Goal: Information Seeking & Learning: Learn about a topic

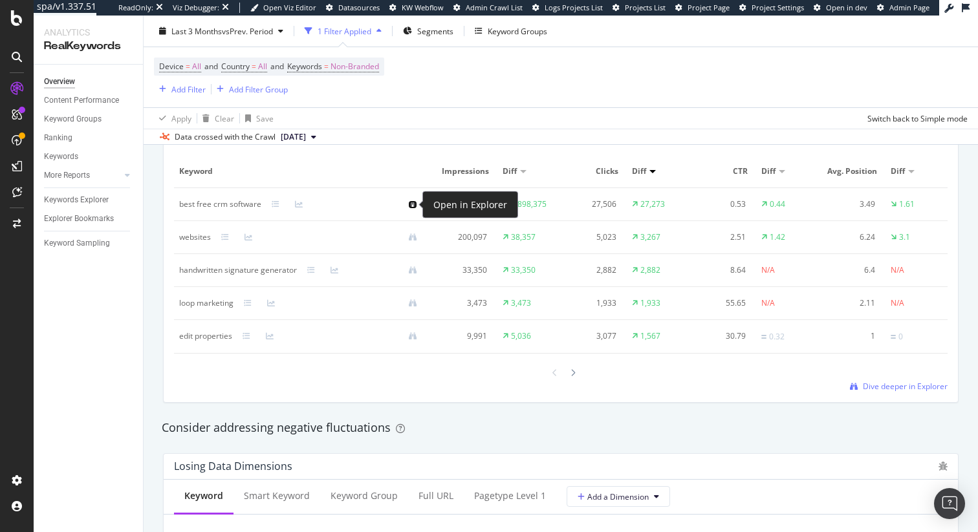
click at [415, 203] on icon at bounding box center [413, 205] width 8 height 8
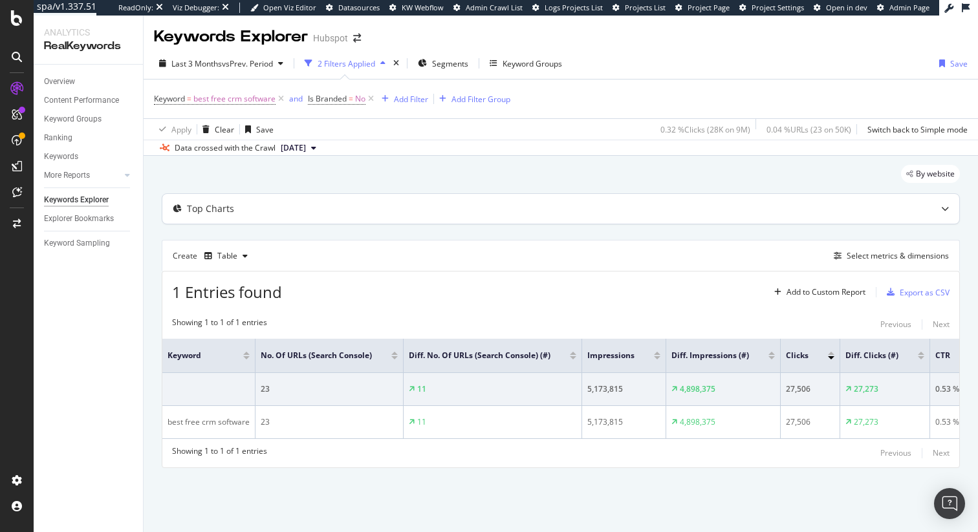
click at [917, 199] on div "Top Charts" at bounding box center [560, 209] width 797 height 30
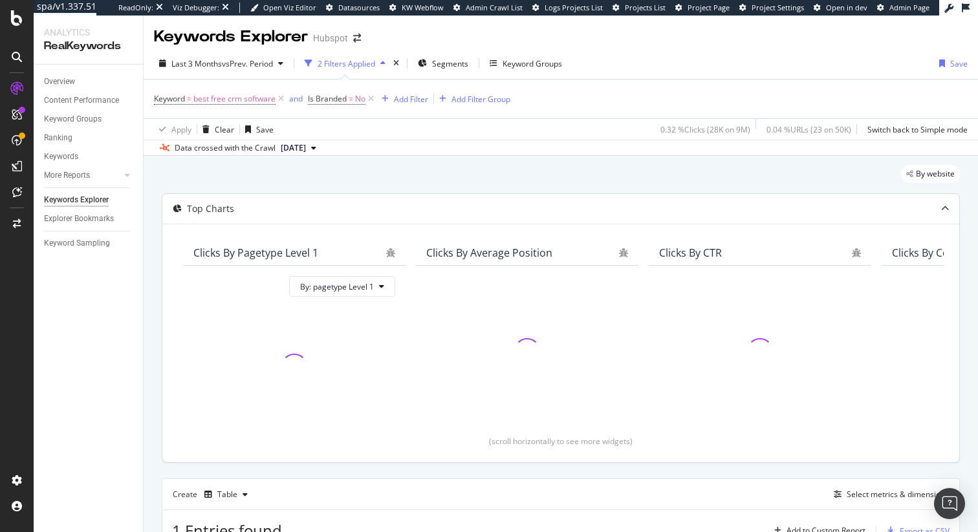
click at [917, 199] on div "Top Charts" at bounding box center [560, 209] width 797 height 30
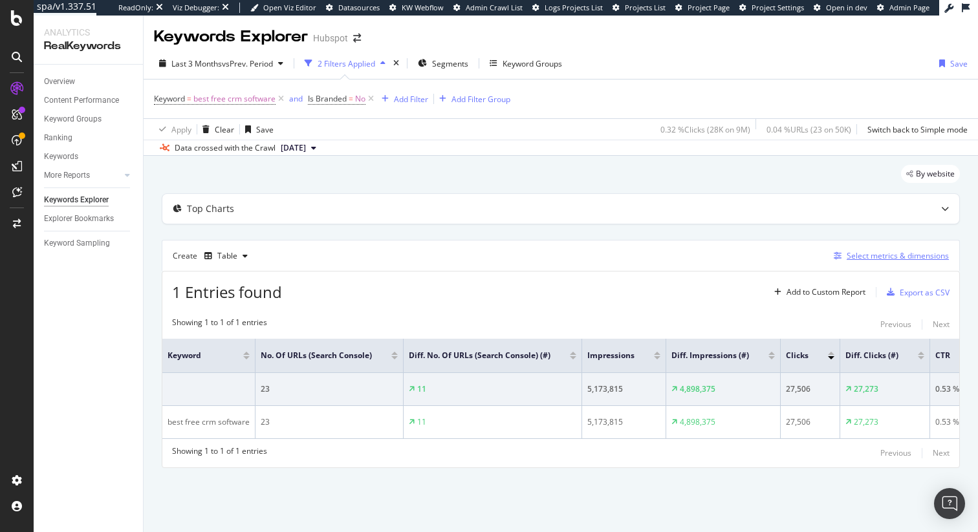
click at [889, 257] on div "Select metrics & dimensions" at bounding box center [898, 255] width 102 height 11
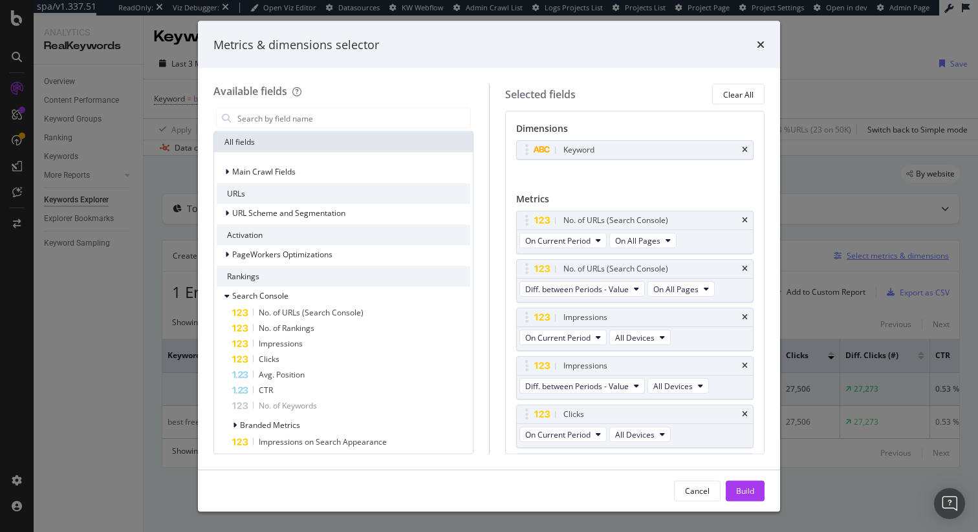
click at [889, 257] on div "Metrics & dimensions selector Available fields All fields Main Crawl Fields URL…" at bounding box center [489, 266] width 978 height 532
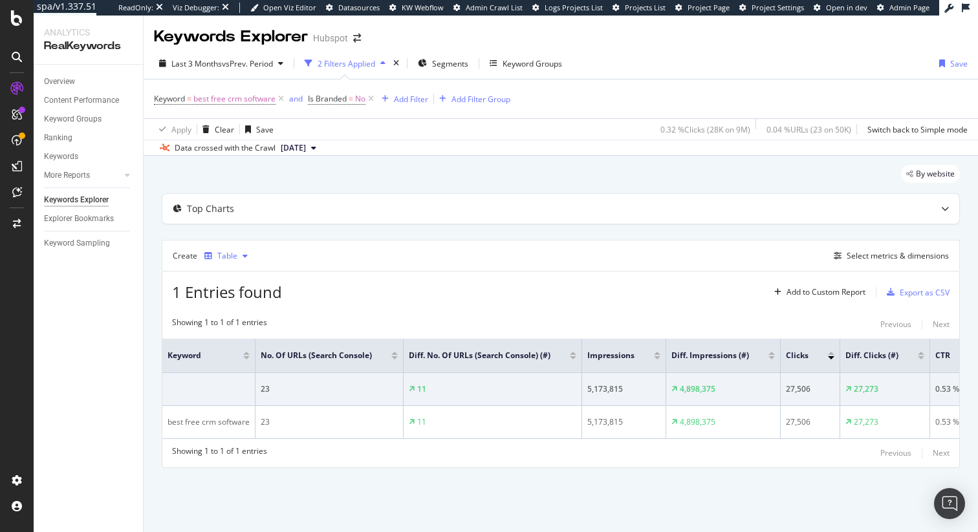
click at [241, 248] on div "Table" at bounding box center [226, 255] width 54 height 19
click at [246, 298] on div "Trend" at bounding box center [240, 299] width 21 height 11
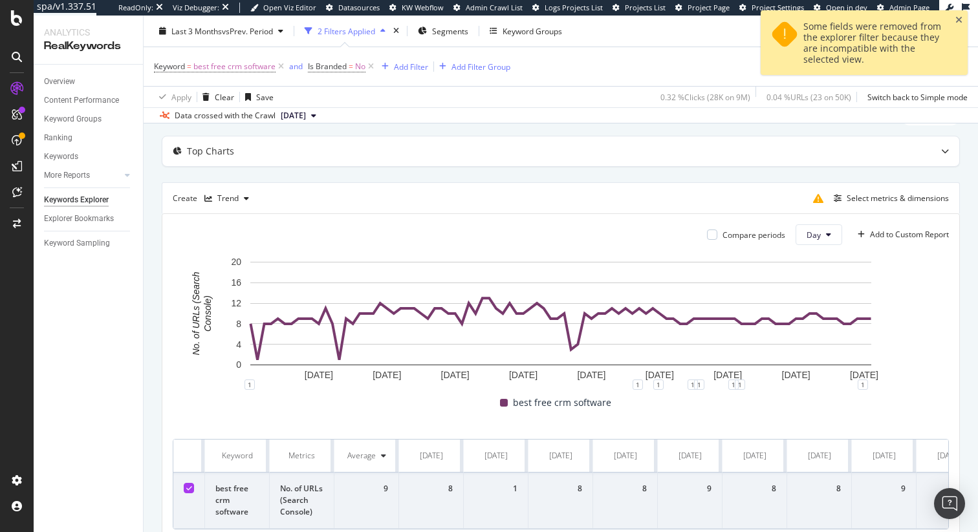
scroll to position [70, 0]
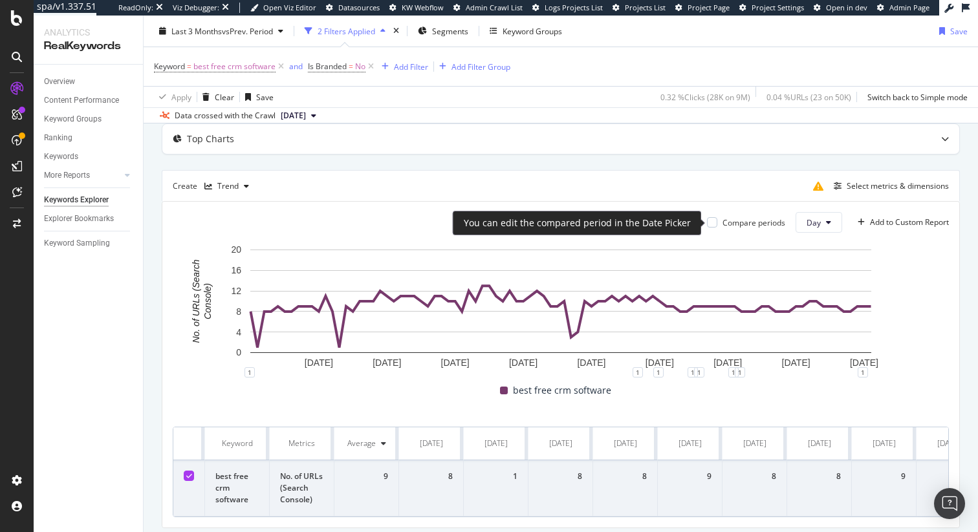
click at [760, 226] on div "Compare periods" at bounding box center [753, 222] width 63 height 11
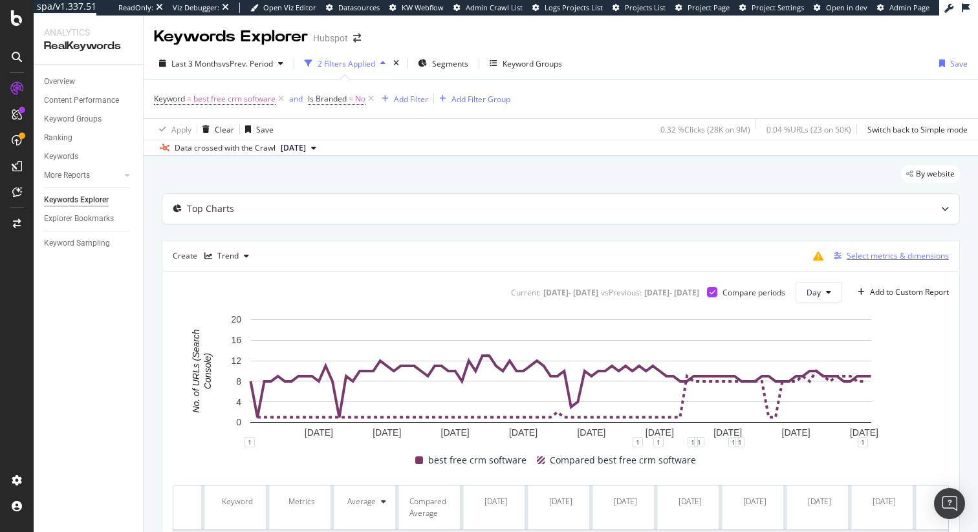
click at [900, 261] on div "Select metrics & dimensions" at bounding box center [898, 255] width 102 height 11
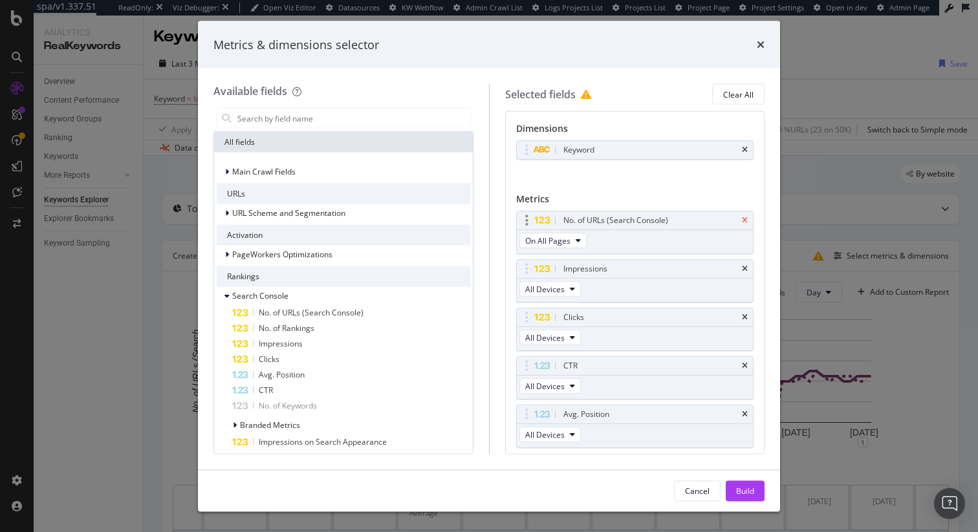
click at [746, 220] on icon "times" at bounding box center [745, 221] width 6 height 8
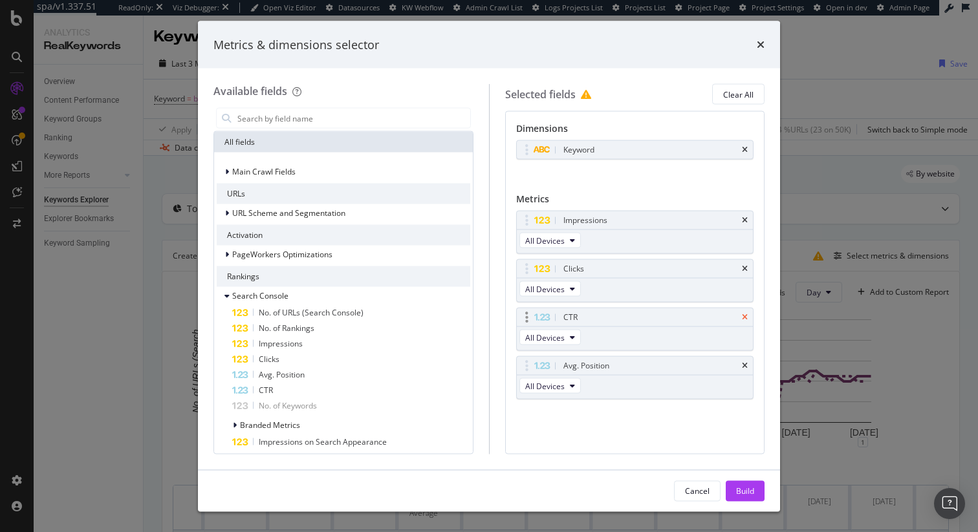
click at [744, 315] on icon "times" at bounding box center [745, 318] width 6 height 8
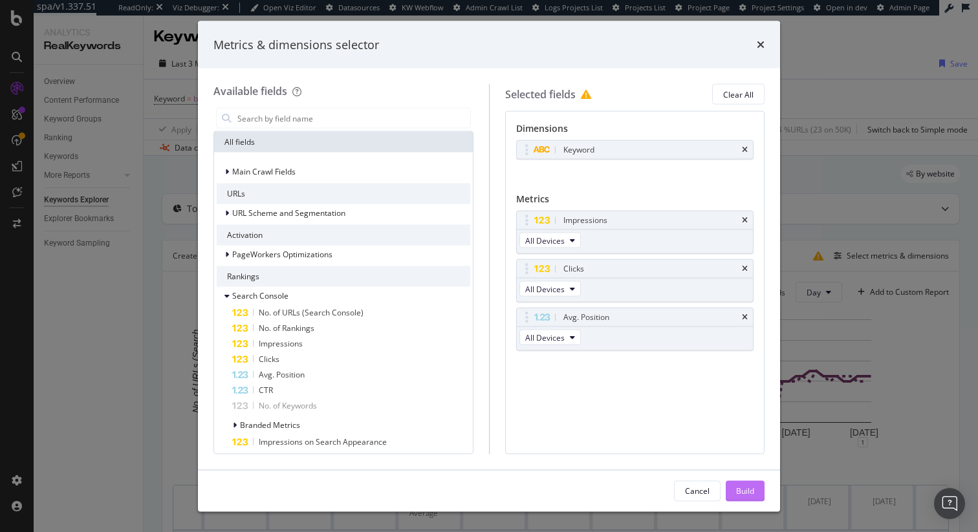
click at [748, 490] on div "Build" at bounding box center [745, 490] width 18 height 11
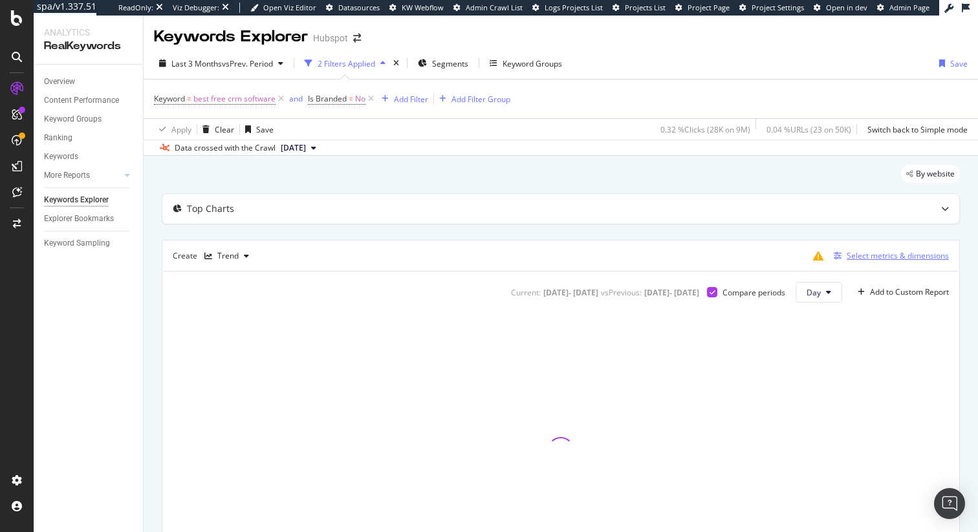
click at [867, 257] on div "Select metrics & dimensions" at bounding box center [898, 255] width 102 height 11
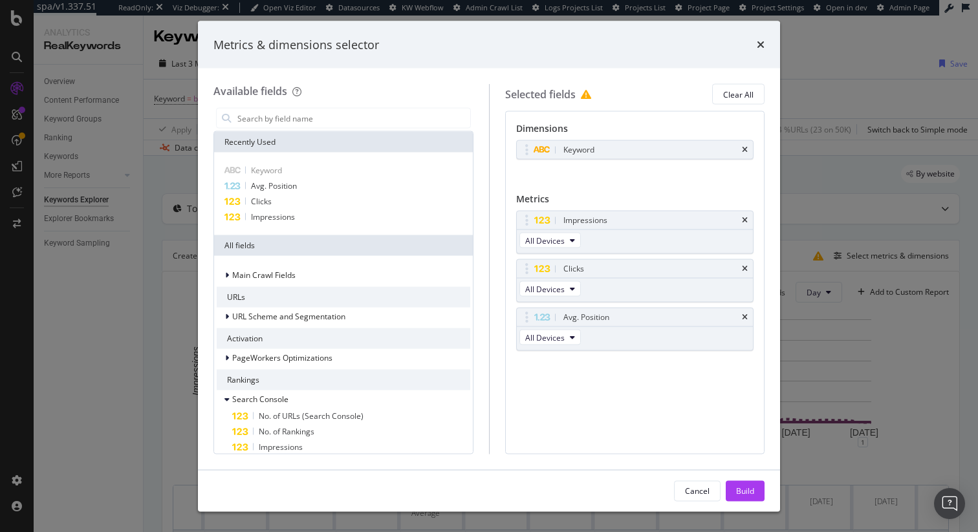
click at [838, 204] on div "Metrics & dimensions selector Available fields Recently Used Keyword Avg. Posit…" at bounding box center [489, 266] width 978 height 532
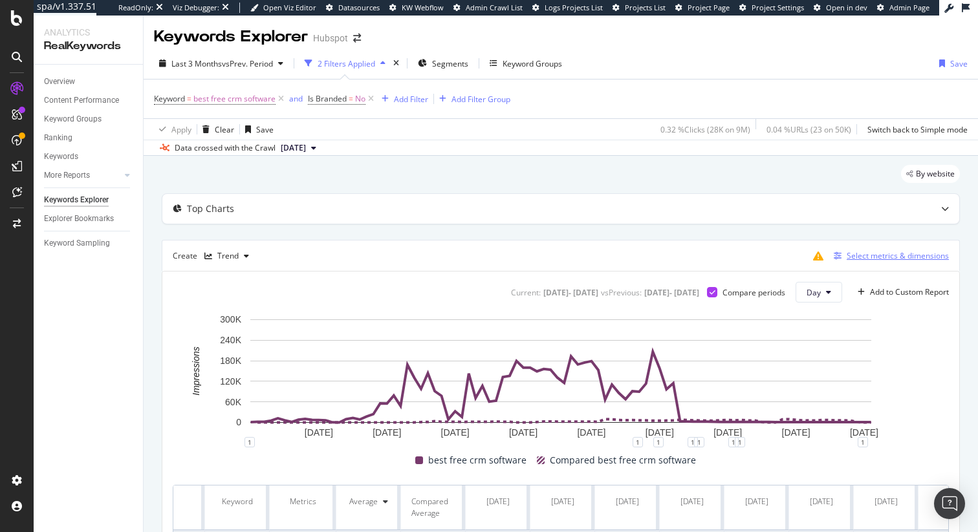
click at [883, 253] on div "Select metrics & dimensions" at bounding box center [898, 255] width 102 height 11
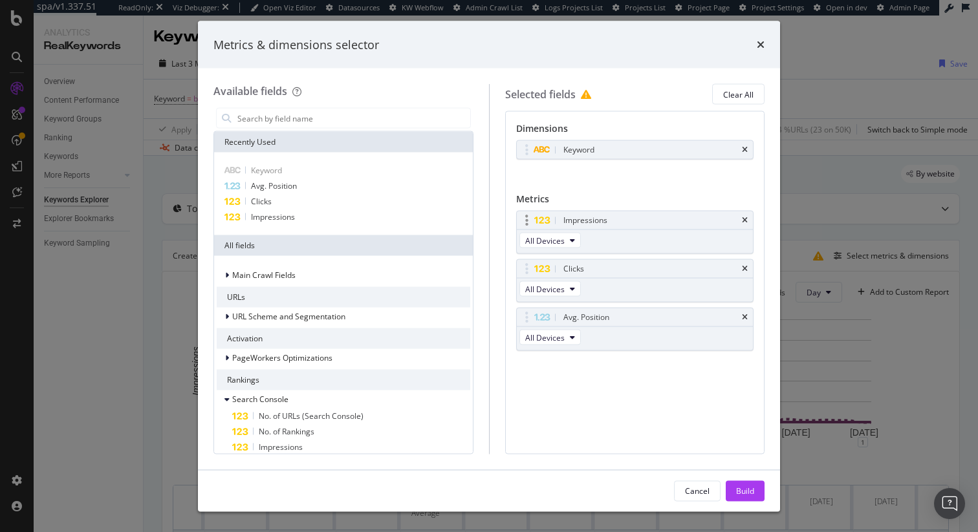
click at [749, 217] on div "Impressions" at bounding box center [635, 221] width 237 height 18
click at [744, 219] on icon "times" at bounding box center [745, 221] width 6 height 8
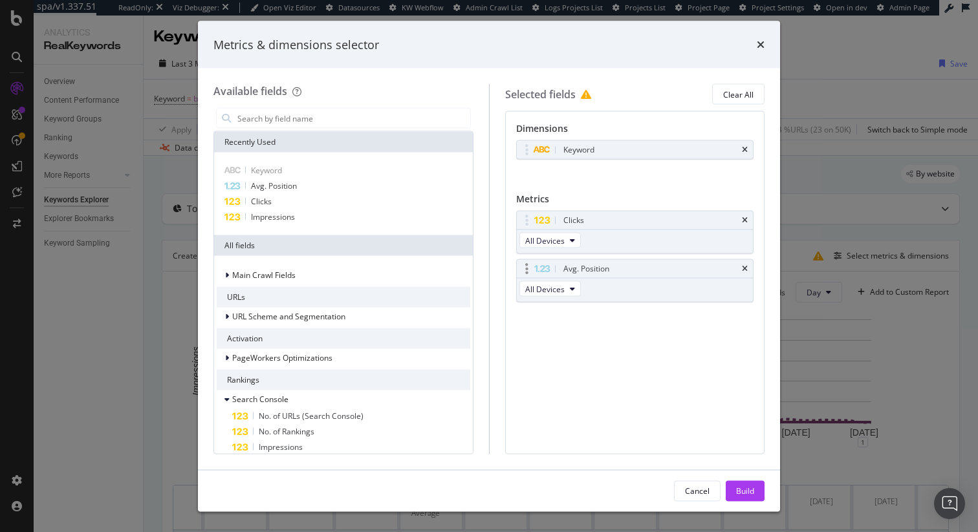
click at [748, 267] on div "Avg. Position" at bounding box center [635, 269] width 237 height 18
click at [743, 268] on icon "times" at bounding box center [745, 269] width 6 height 8
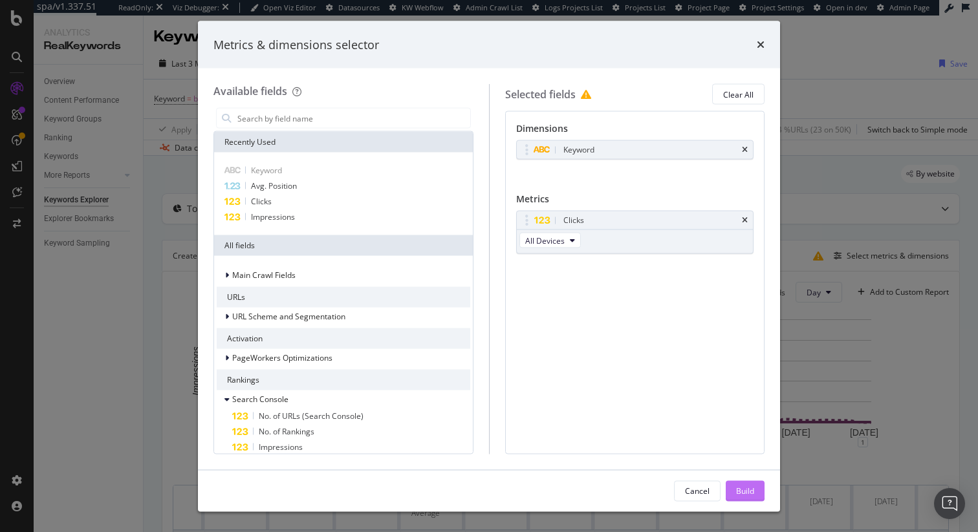
click at [748, 483] on div "Build" at bounding box center [745, 490] width 18 height 19
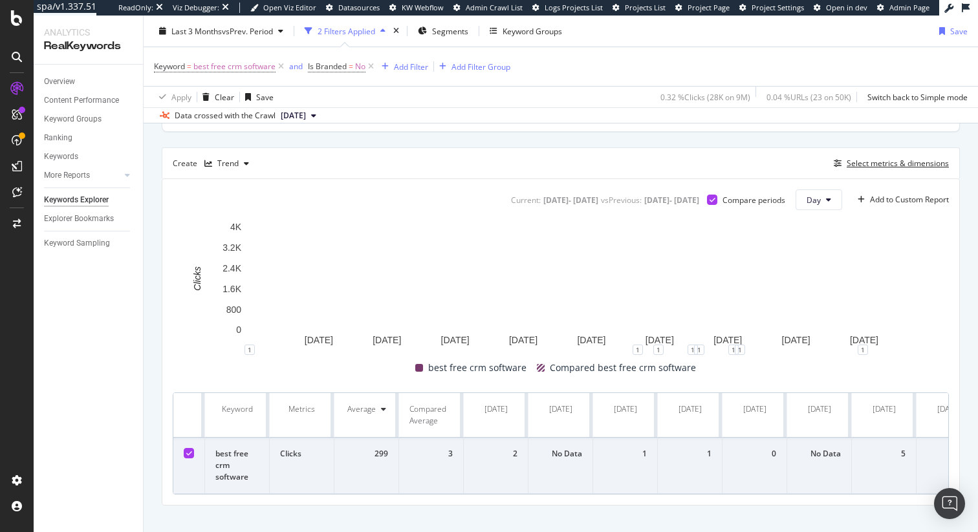
scroll to position [83, 0]
